Goal: Task Accomplishment & Management: Manage account settings

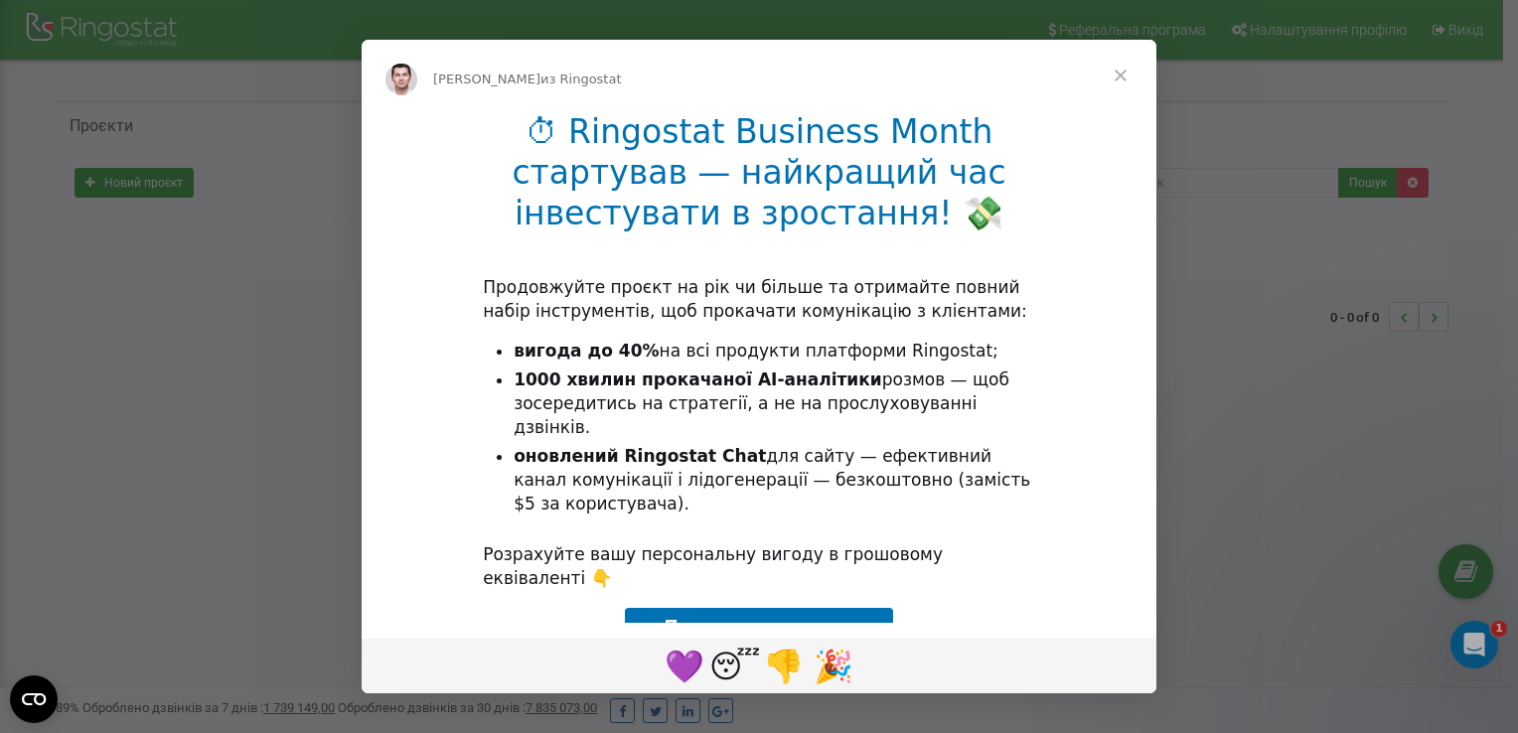
click at [1116, 72] on span "Закрыть" at bounding box center [1121, 76] width 72 height 72
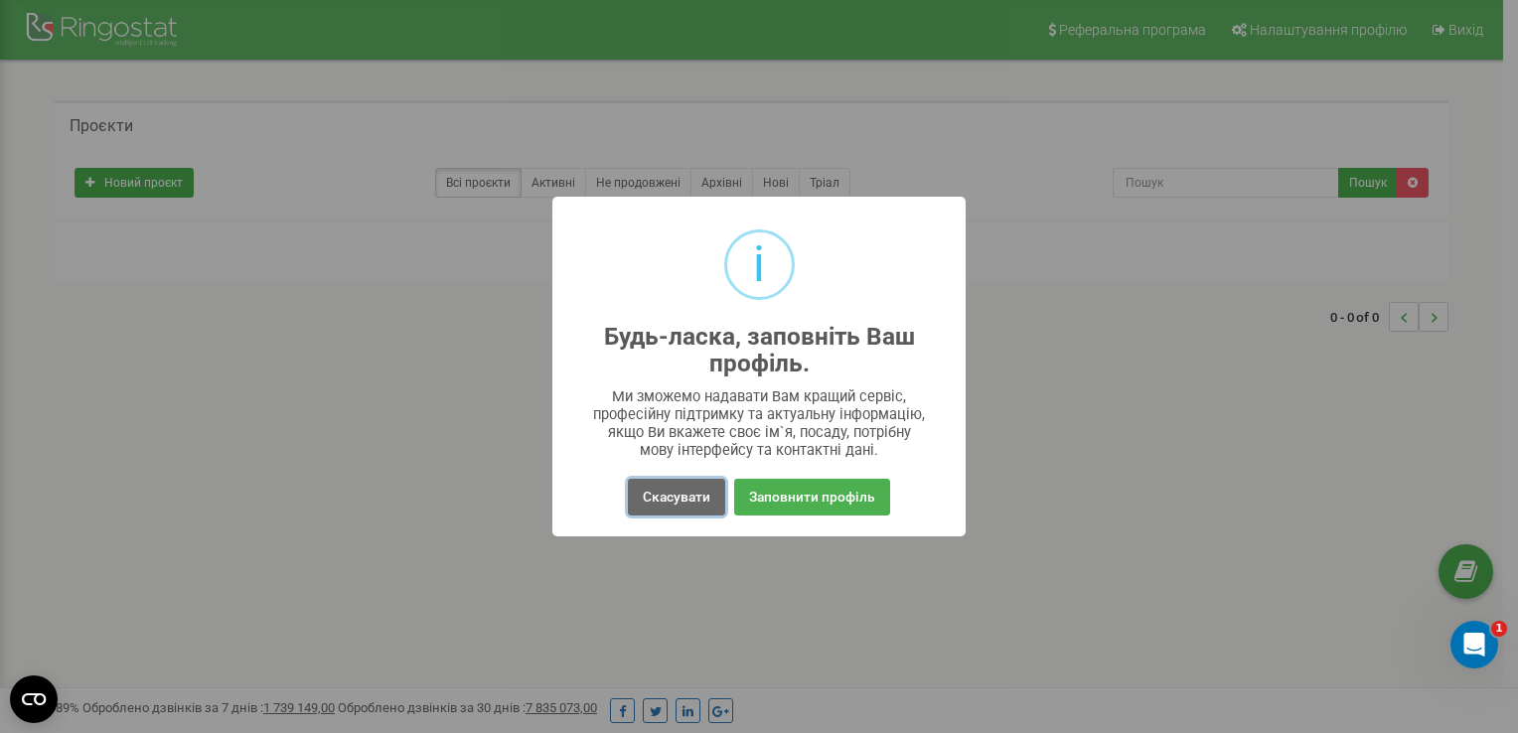
click at [671, 498] on button "Скасувати" at bounding box center [676, 497] width 97 height 37
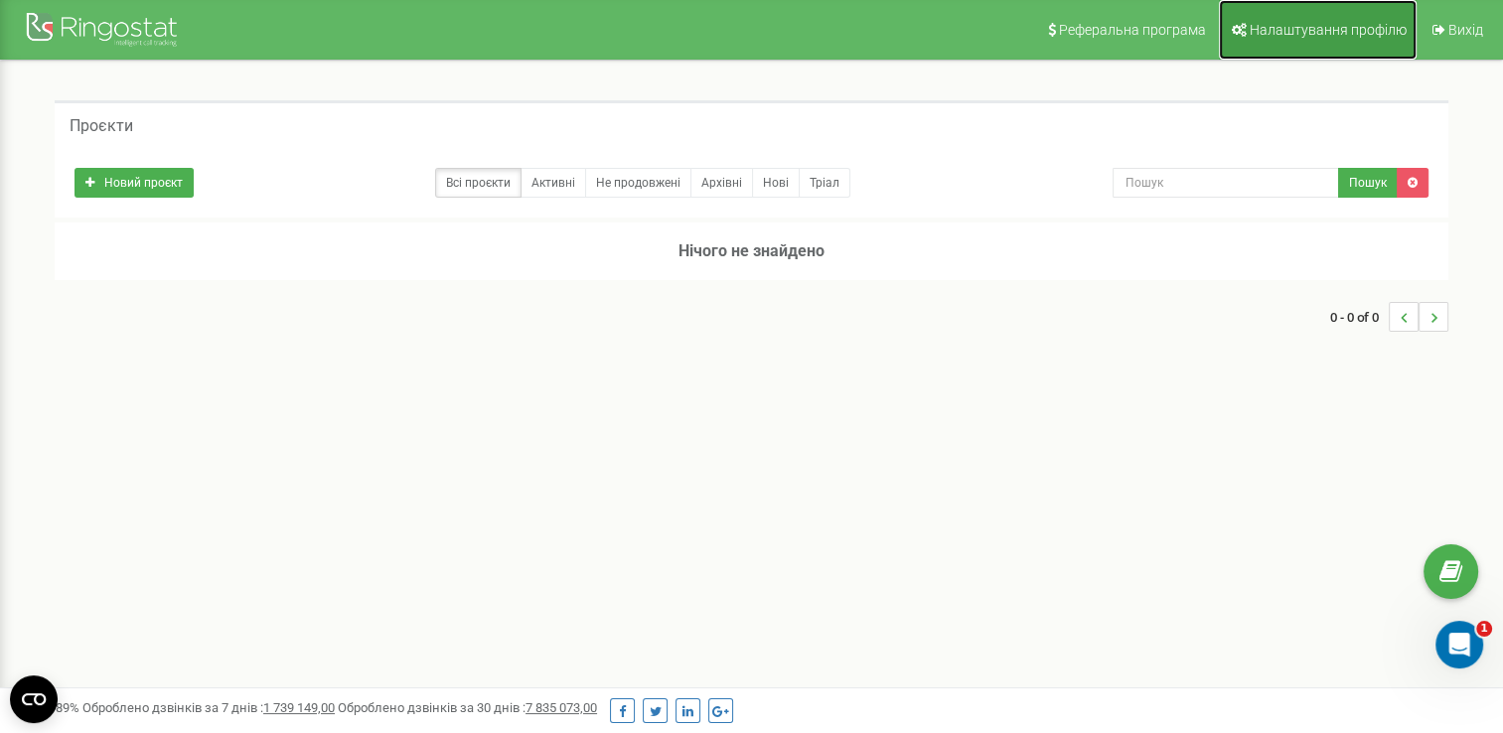
click at [1291, 14] on link "Налаштування профілю" at bounding box center [1318, 30] width 198 height 60
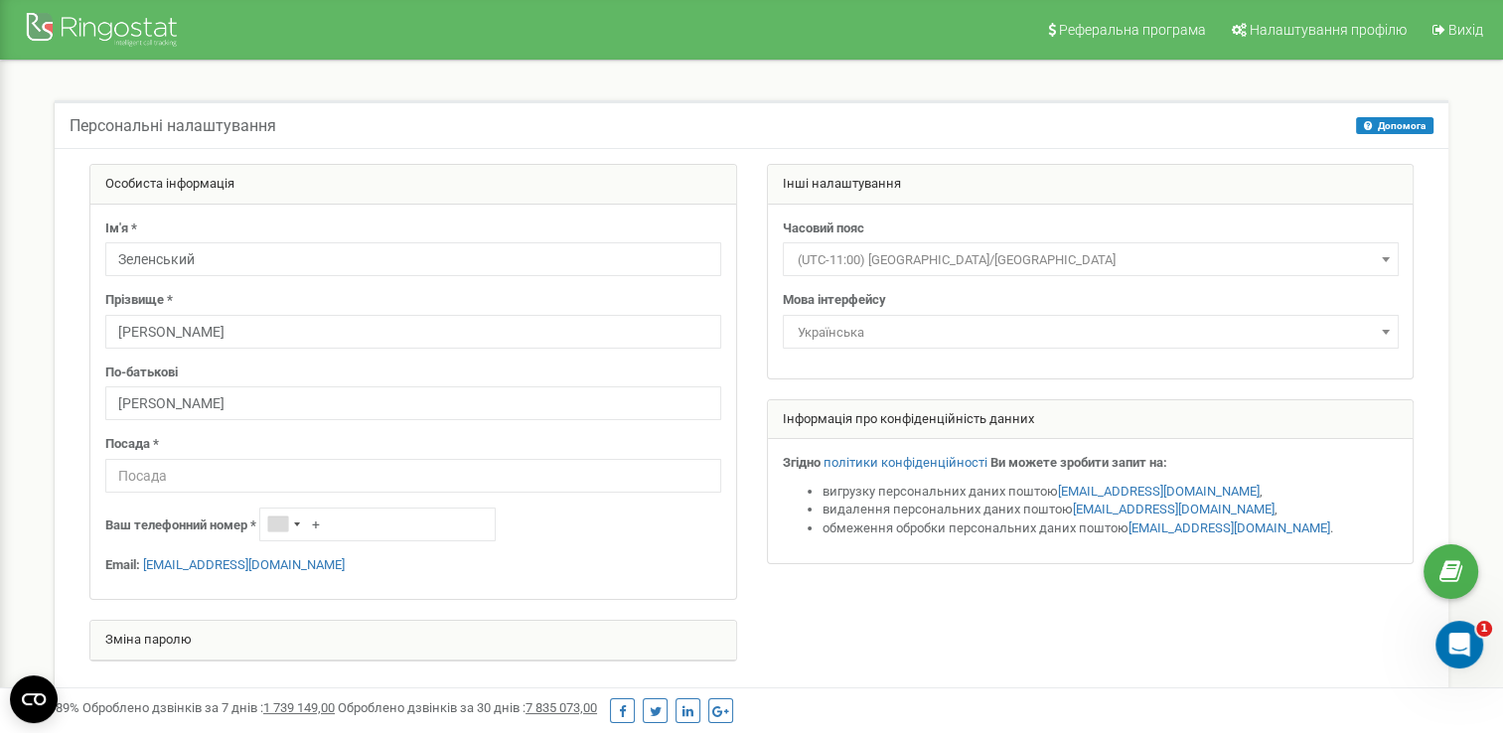
scroll to position [62, 0]
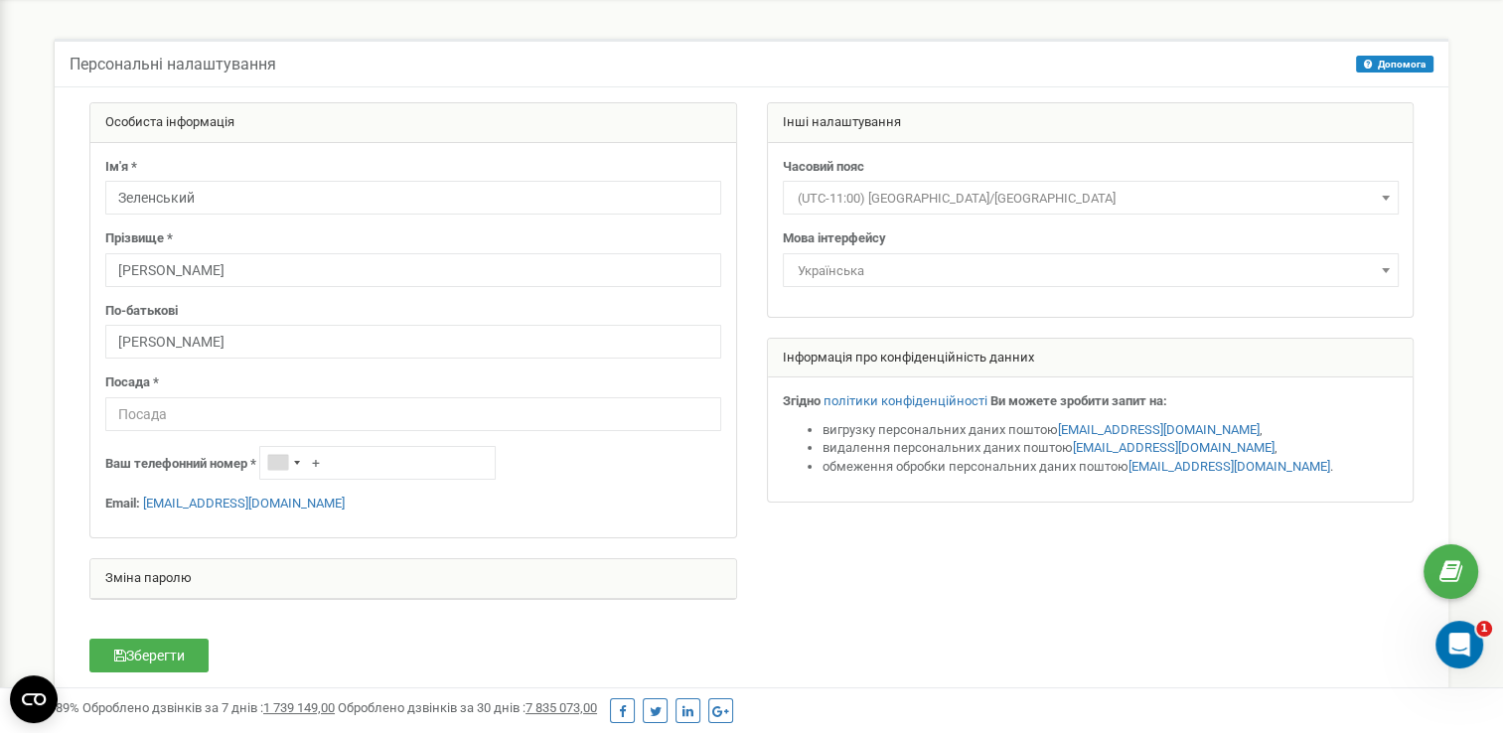
click at [798, 27] on div "Персональні налаштування Допомога Допомога На цій сторінці ви можете відредагув…" at bounding box center [751, 380] width 1473 height 763
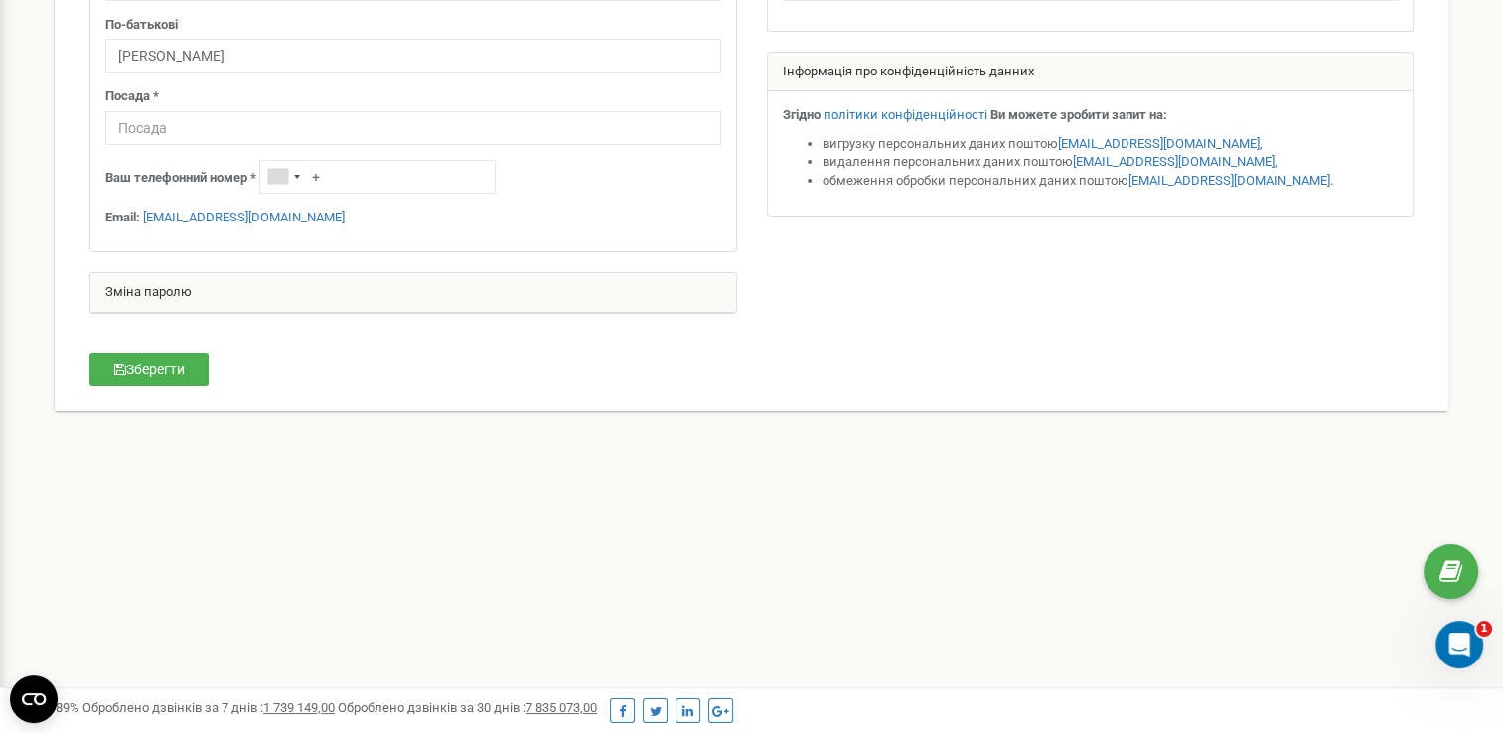
scroll to position [0, 0]
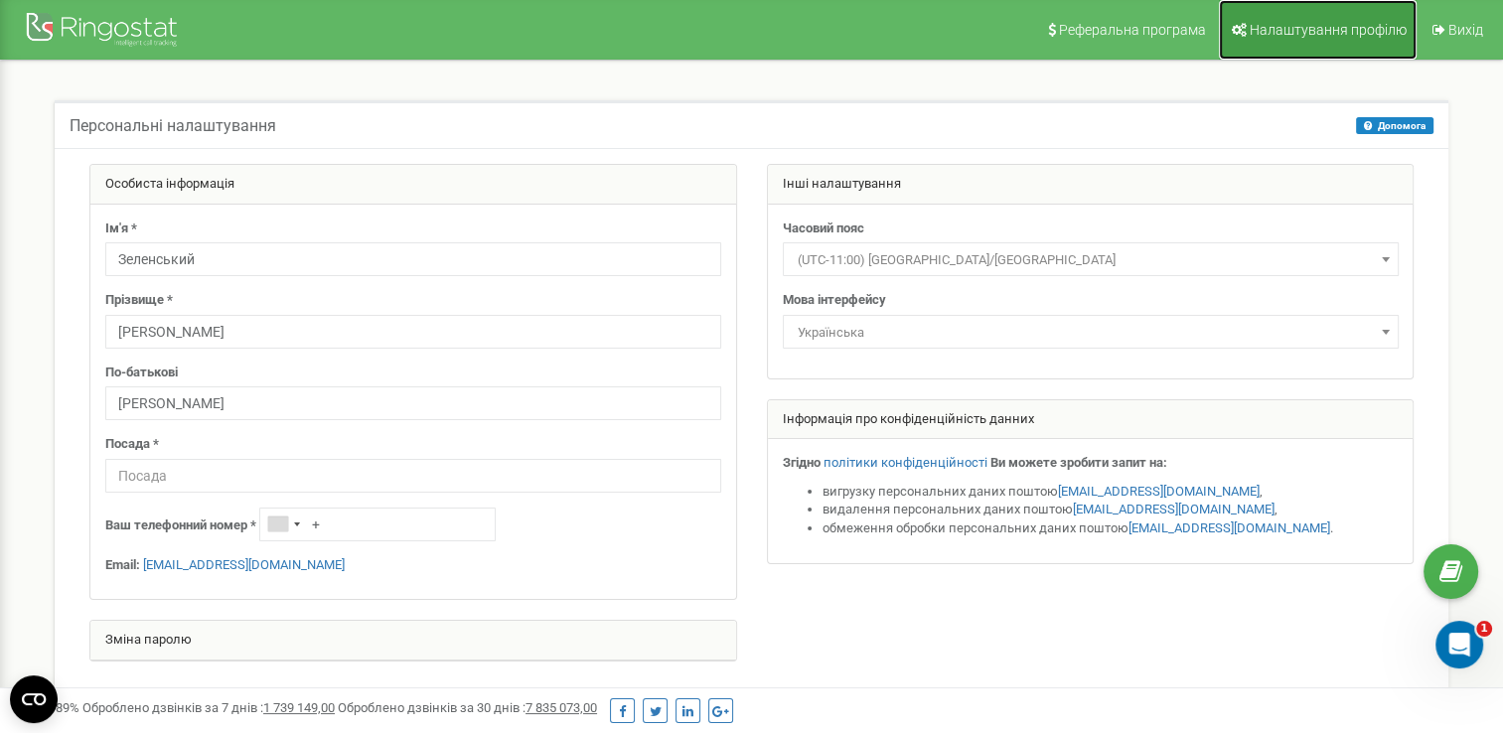
click at [1289, 32] on span "Налаштування профілю" at bounding box center [1327, 30] width 157 height 16
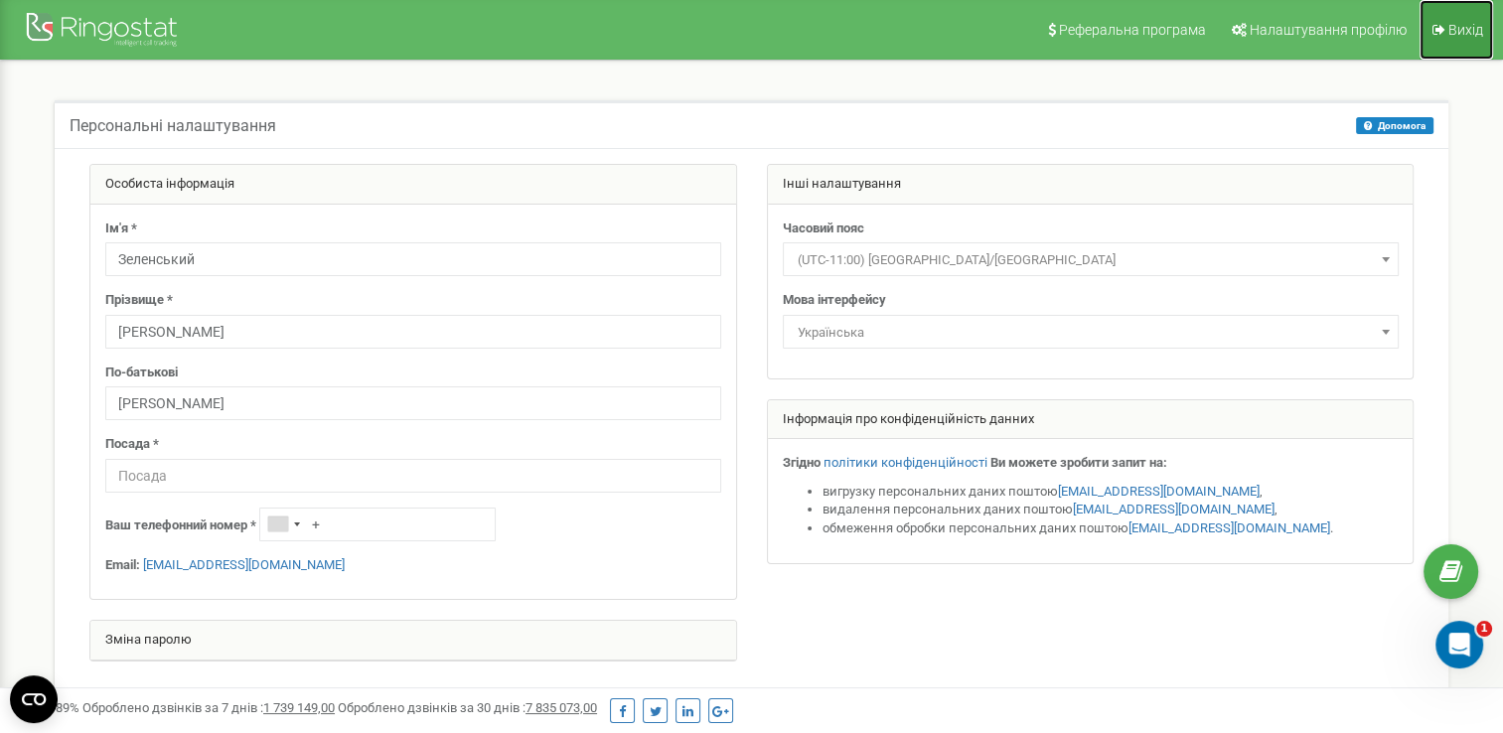
click at [1464, 34] on span "Вихід" at bounding box center [1465, 30] width 35 height 16
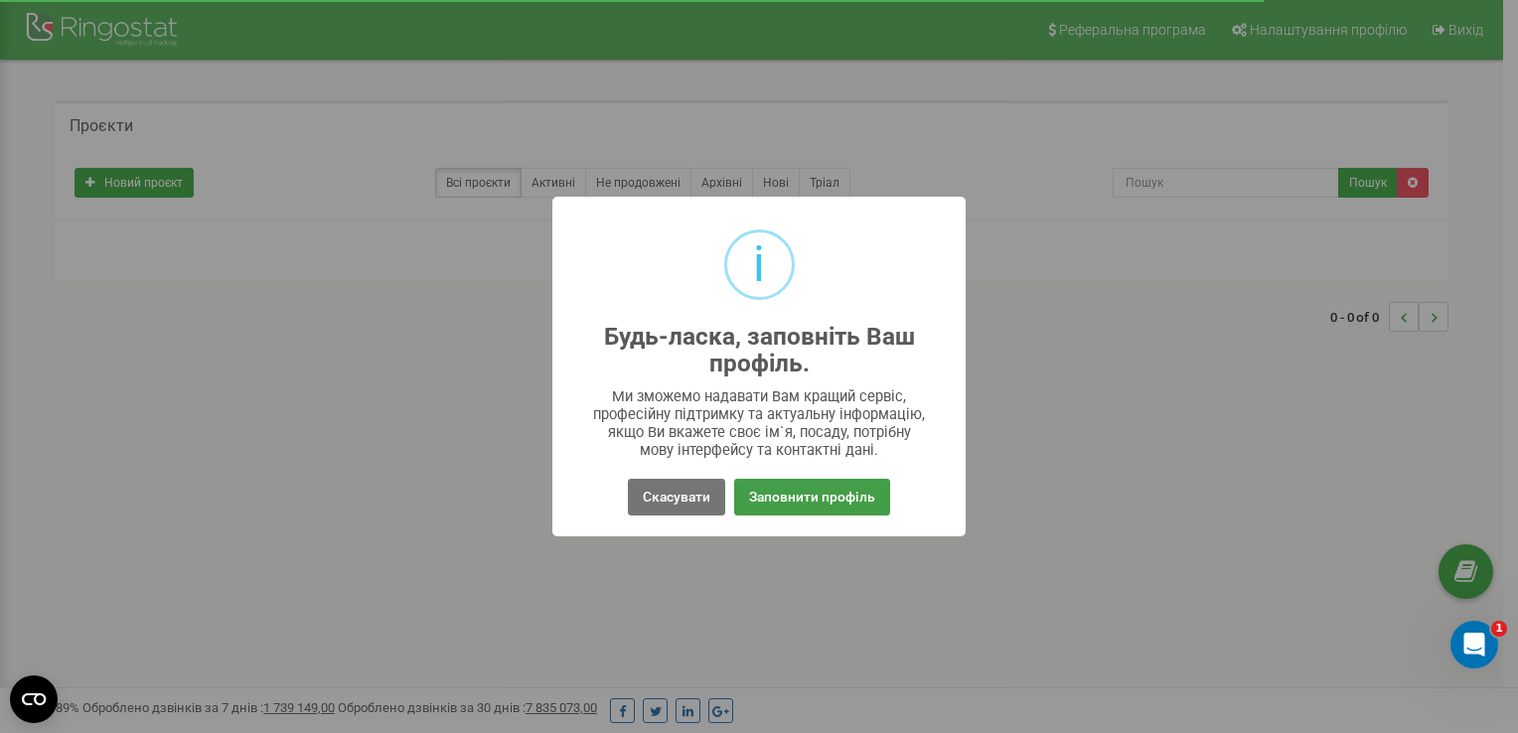
click at [824, 499] on button "Заповнити профіль" at bounding box center [812, 497] width 156 height 37
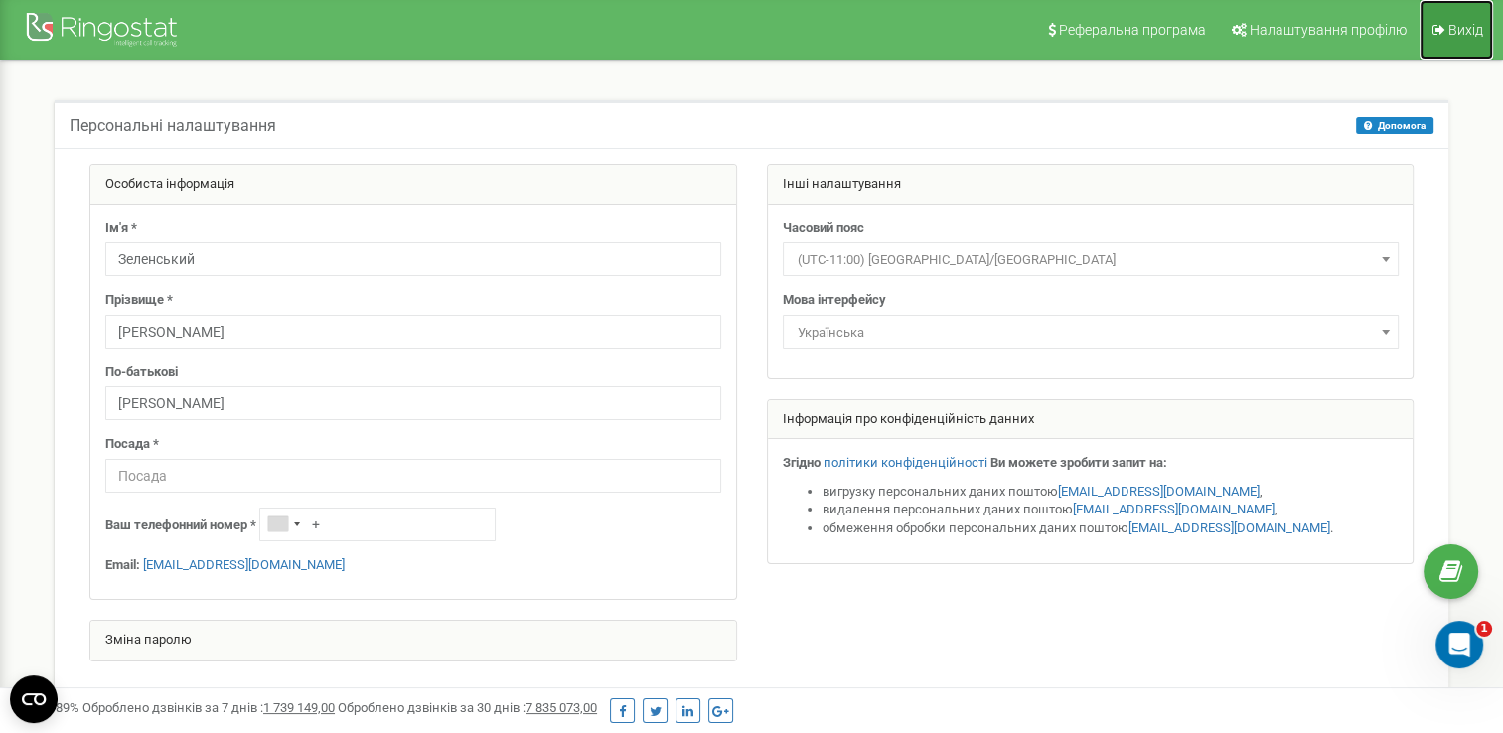
click at [1478, 34] on span "Вихід" at bounding box center [1465, 30] width 35 height 16
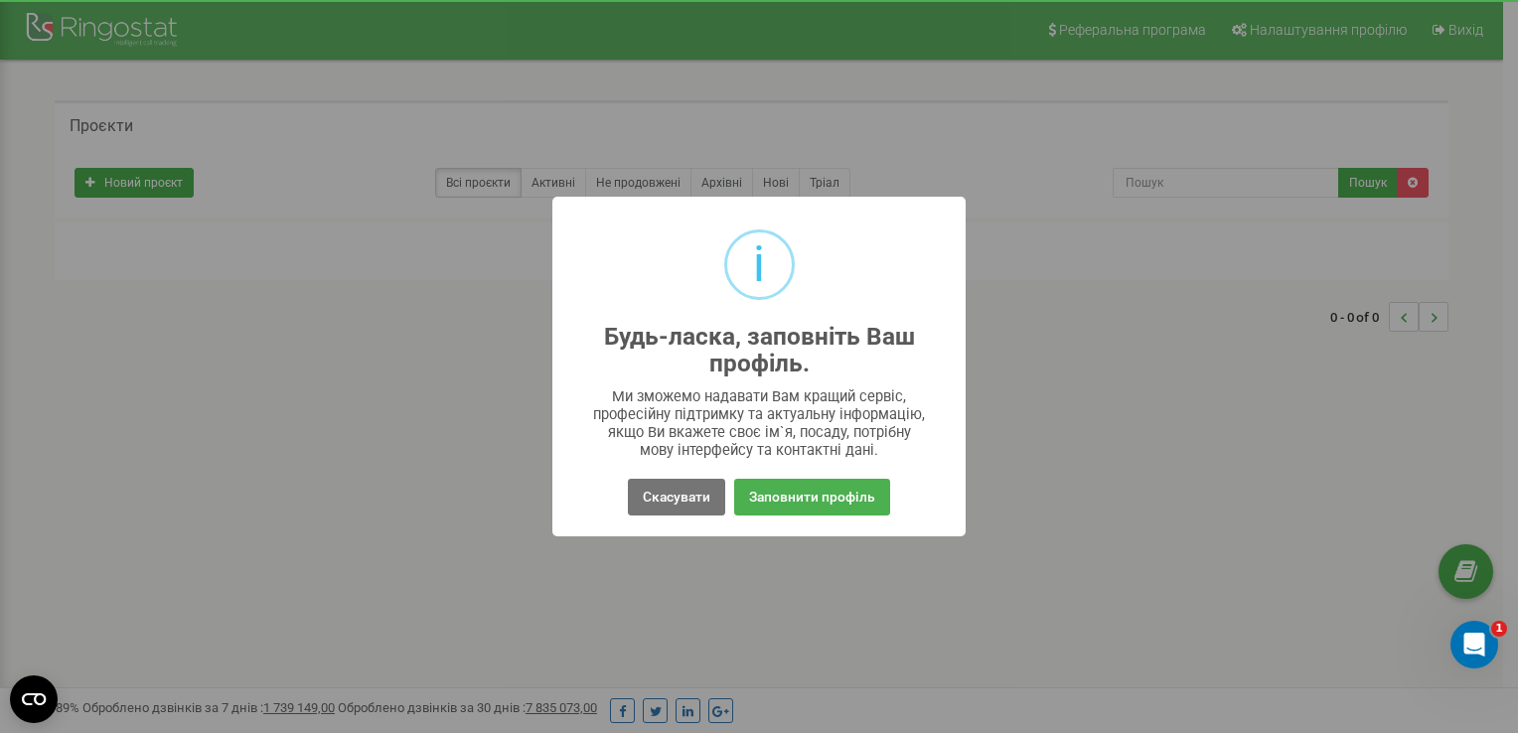
click at [1021, 99] on div "i Будь-ласка, заповніть Ваш профіль. × Ми зможемо надавати Вам кращий сервіс, п…" at bounding box center [759, 366] width 1518 height 733
click at [860, 491] on button "Заповнити профіль" at bounding box center [812, 497] width 156 height 37
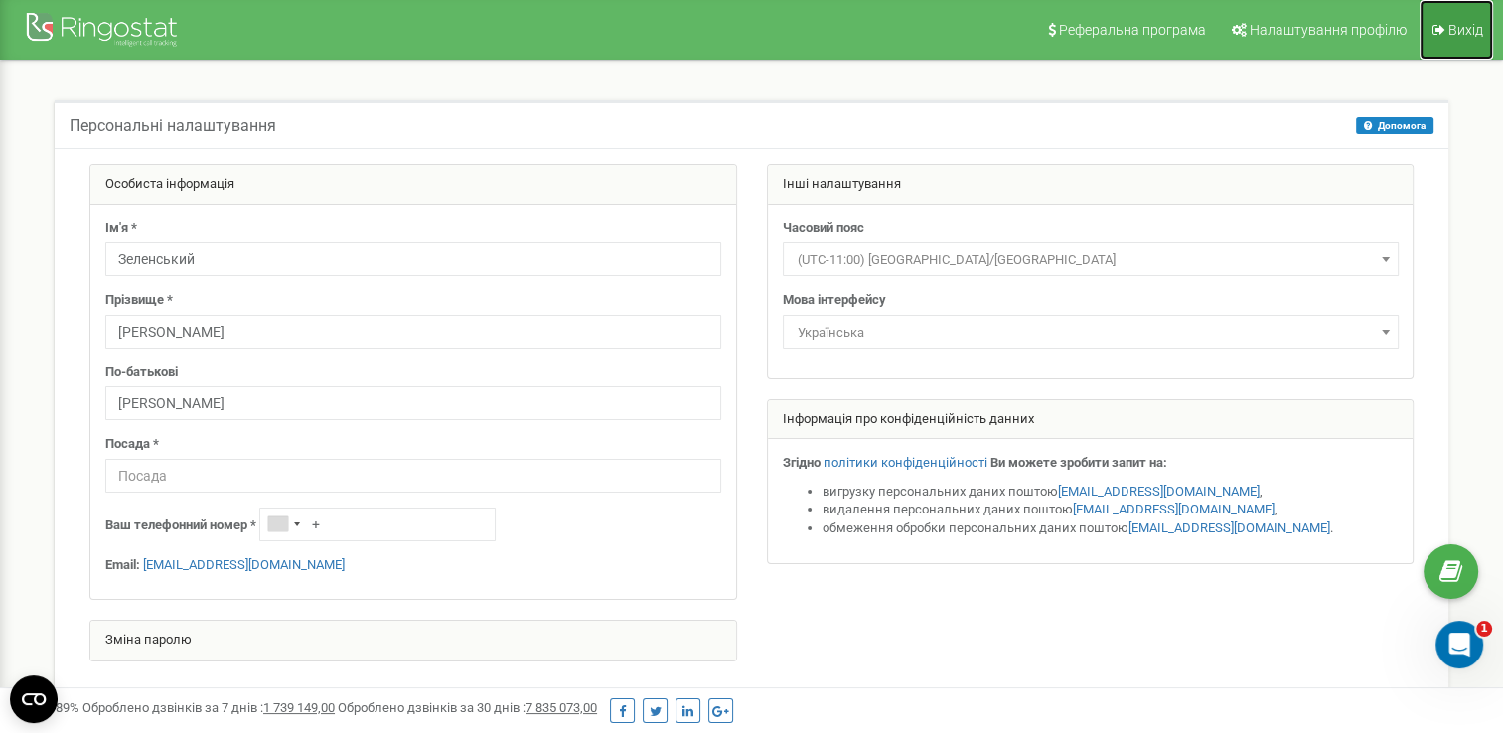
click at [1448, 34] on span "Вихід" at bounding box center [1465, 30] width 35 height 16
